Goal: Register for event/course

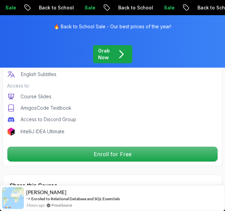
scroll to position [292, 0]
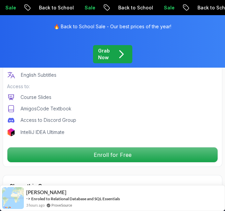
drag, startPoint x: 60, startPoint y: 131, endPoint x: 60, endPoint y: 96, distance: 35.3
click at [60, 98] on div "Includes: 1.84 Hours 49 Lectures Certificate of Completion English Subtitles Ac…" at bounding box center [112, 82] width 211 height 110
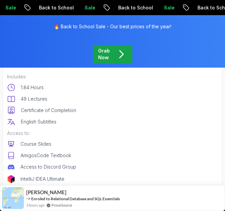
scroll to position [243, 0]
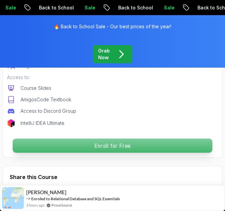
click at [61, 142] on p "Enroll for Free" at bounding box center [113, 146] width 200 height 14
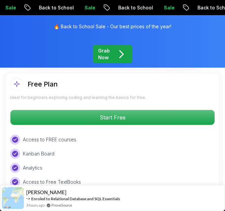
scroll to position [1619, 0]
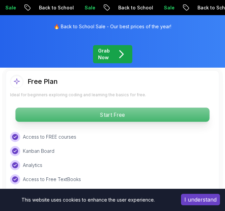
click at [151, 112] on p "Start Free" at bounding box center [112, 115] width 194 height 14
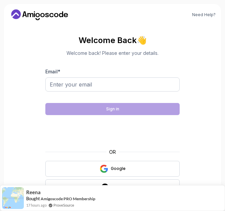
click at [97, 158] on div "OR Google Github" at bounding box center [112, 172] width 135 height 46
click at [97, 163] on button "Google" at bounding box center [112, 169] width 135 height 16
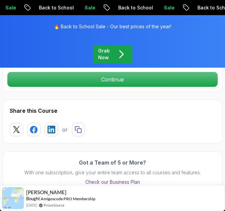
scroll to position [346, 0]
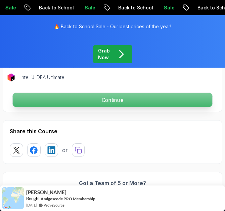
click at [93, 100] on p "Continue" at bounding box center [113, 100] width 200 height 14
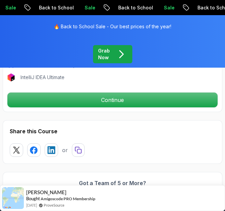
scroll to position [196, 0]
